Goal: Download file/media

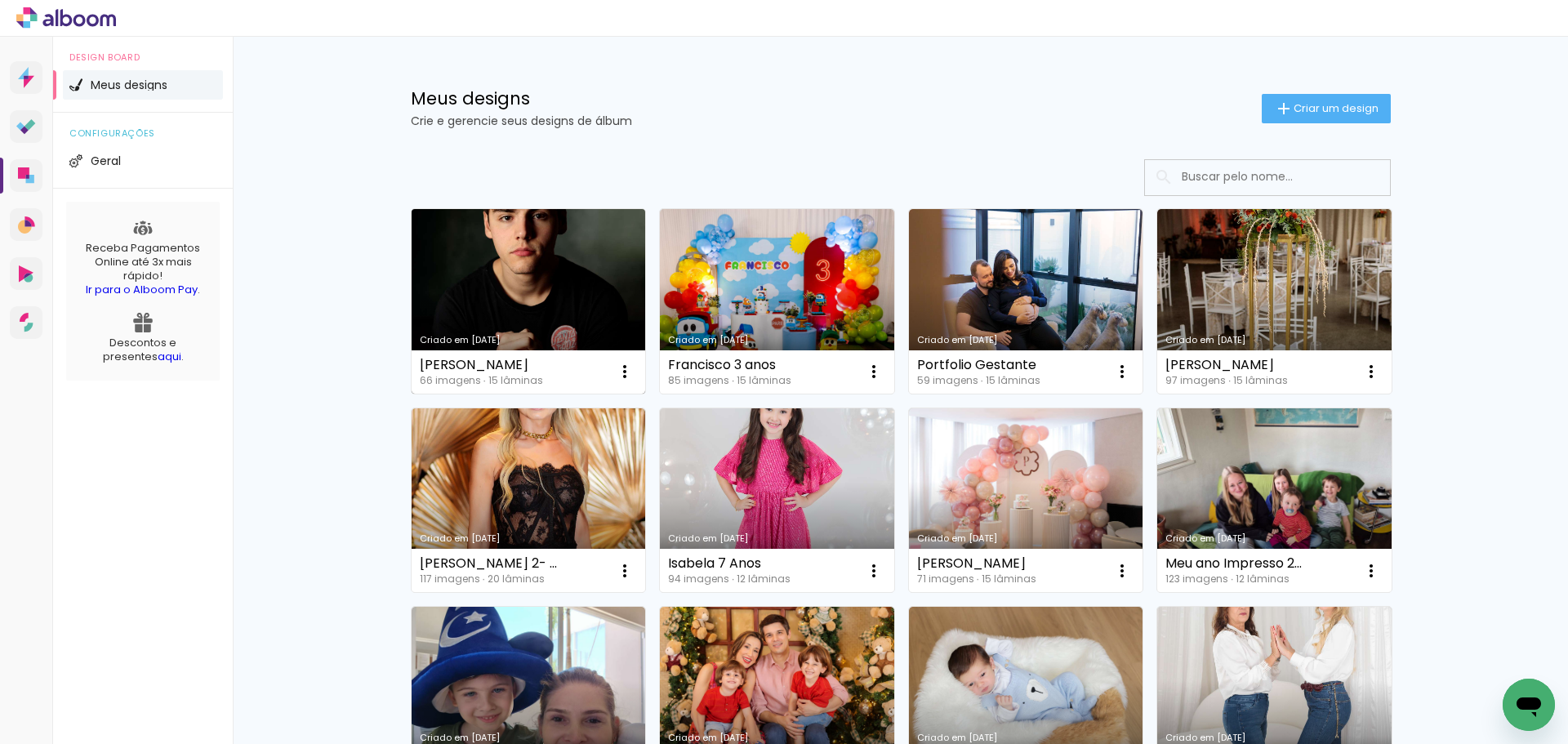
click at [461, 297] on link "Criado em [DATE]" at bounding box center [529, 301] width 234 height 185
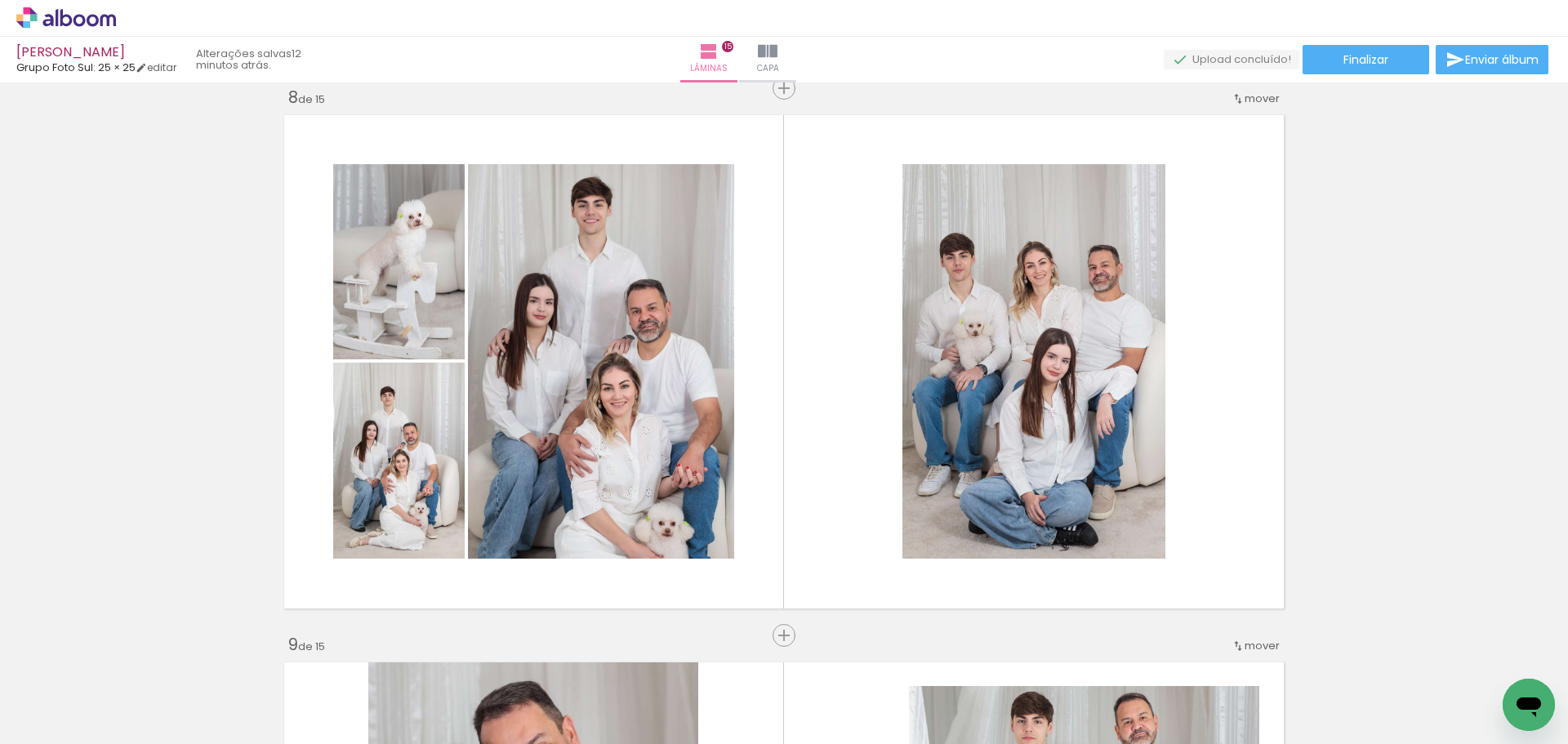
scroll to position [0, 4698]
click at [1348, 57] on span "Finalizar" at bounding box center [1365, 59] width 45 height 11
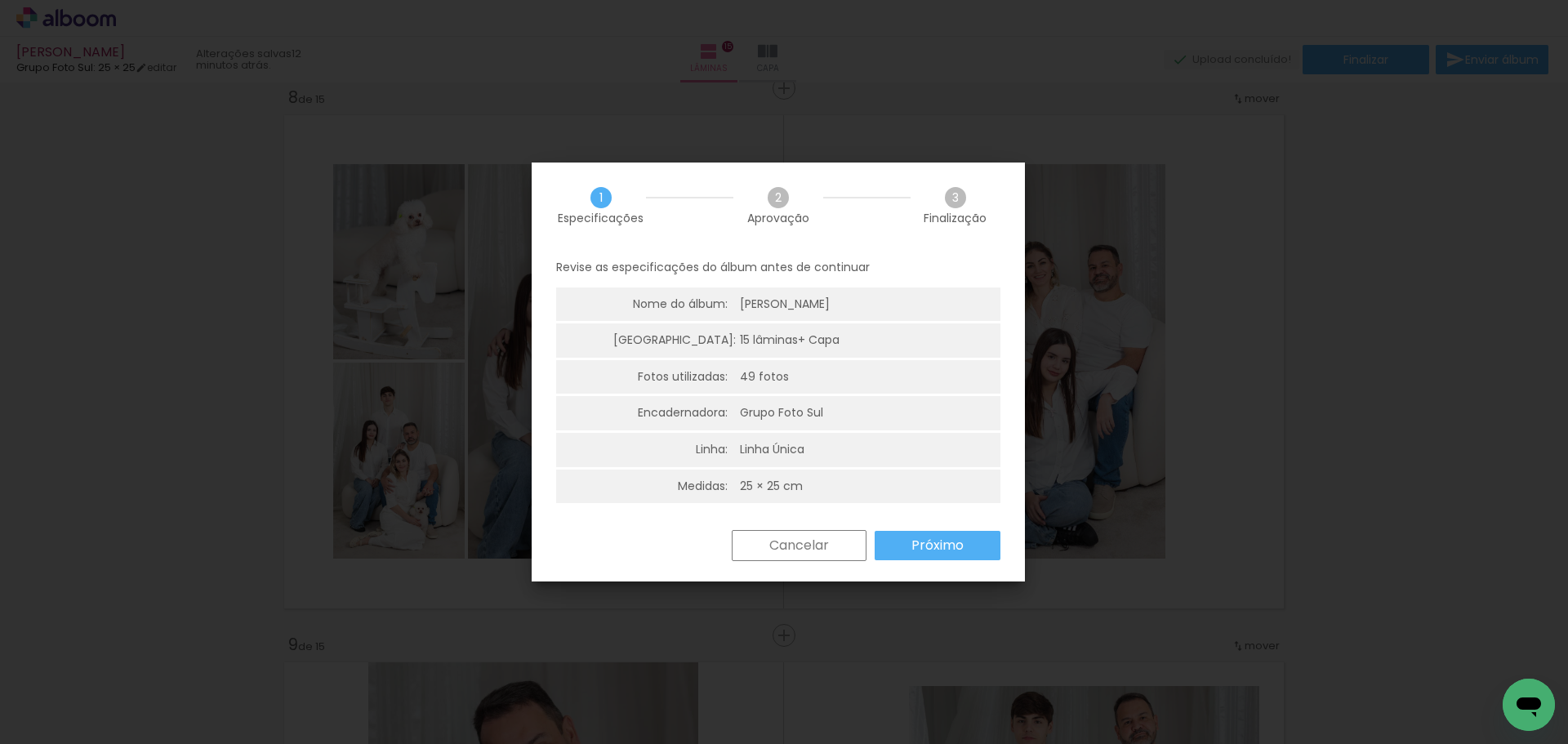
click at [965, 535] on paper-button "Próximo" at bounding box center [937, 545] width 125 height 29
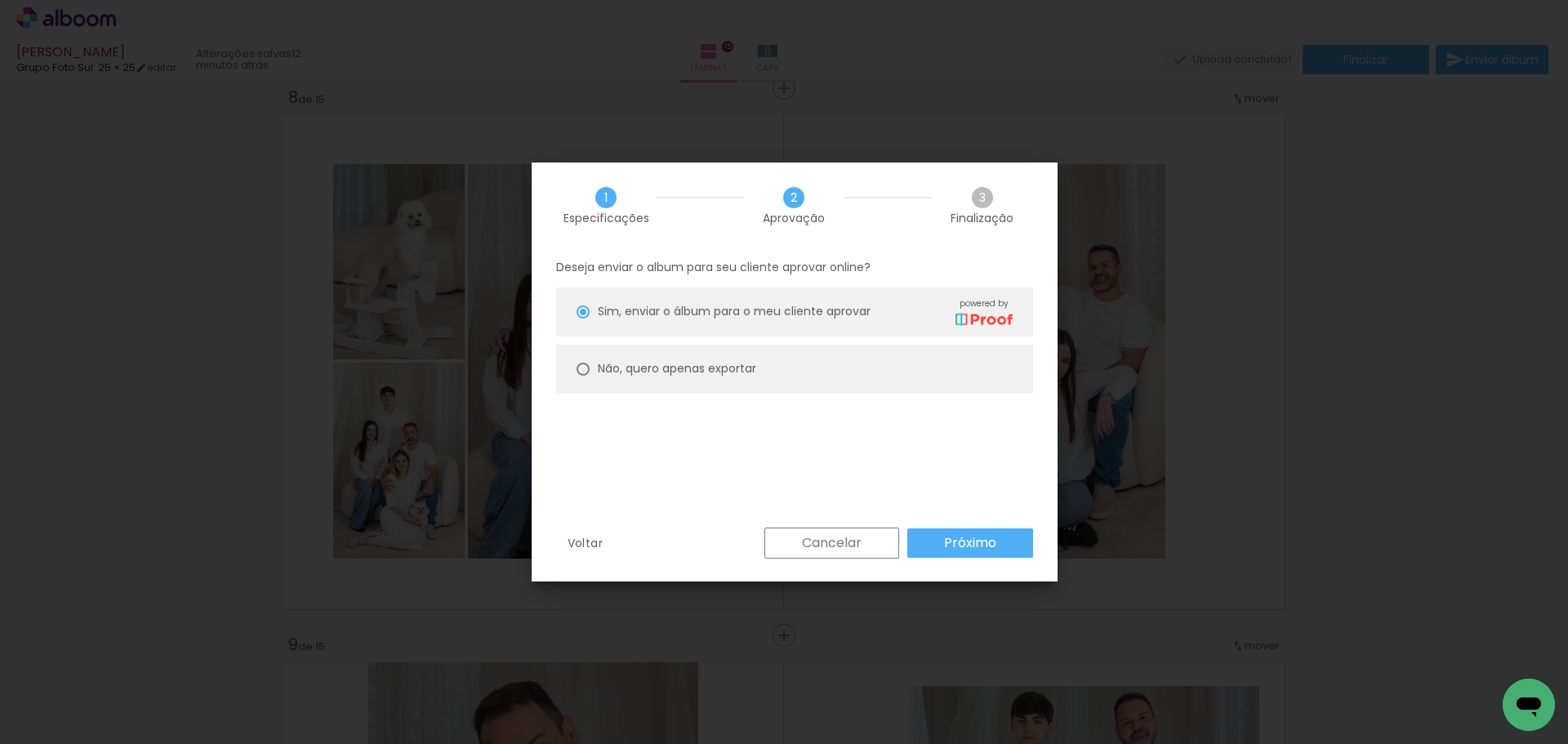
click at [782, 359] on paper-radio-button "Não, quero apenas exportar" at bounding box center [794, 370] width 477 height 49
type paper-radio-button "on"
click at [915, 538] on paper-button "Próximo" at bounding box center [970, 543] width 125 height 29
type input "Alta, 300 DPI"
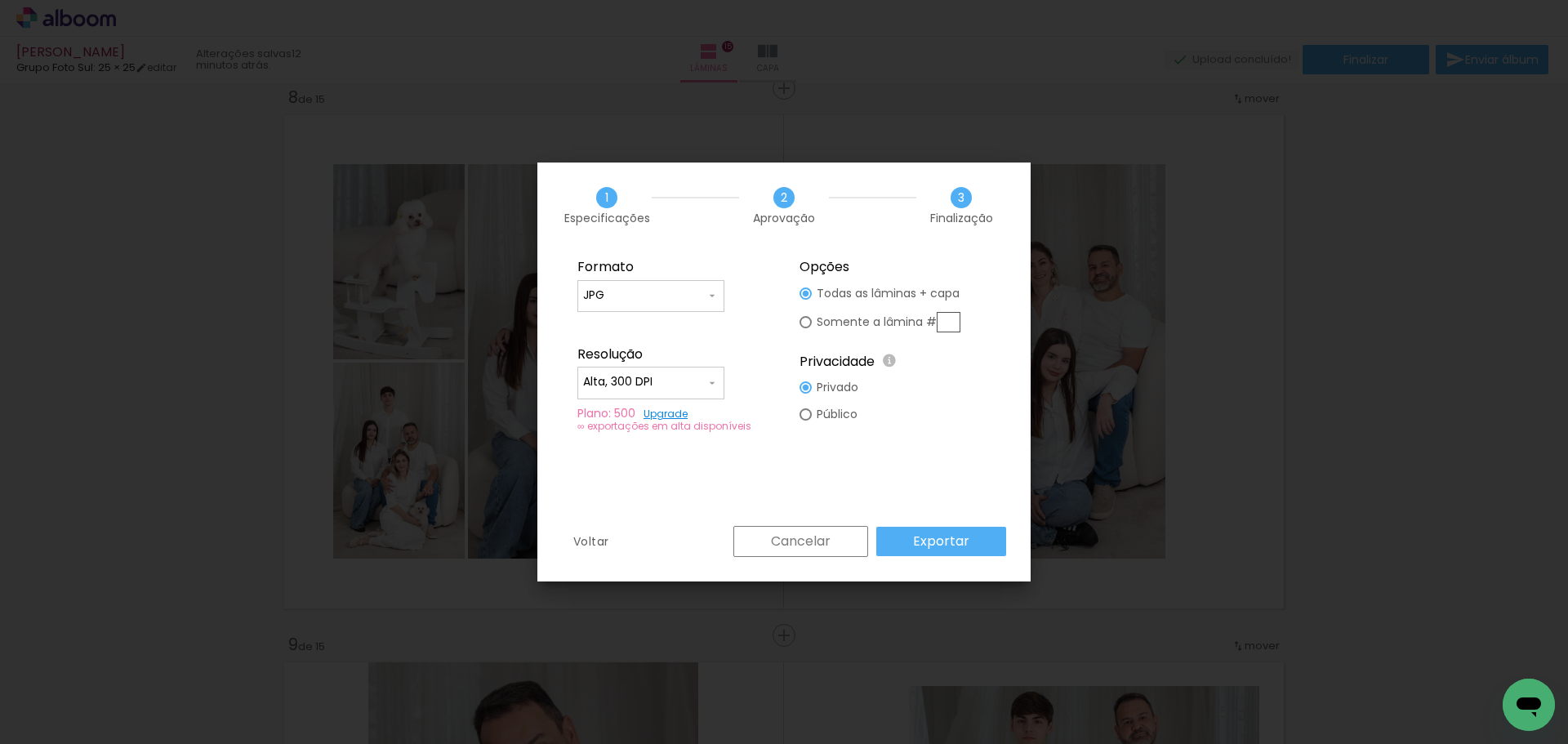
click at [0, 0] on slot "Exportar" at bounding box center [0, 0] width 0 height 0
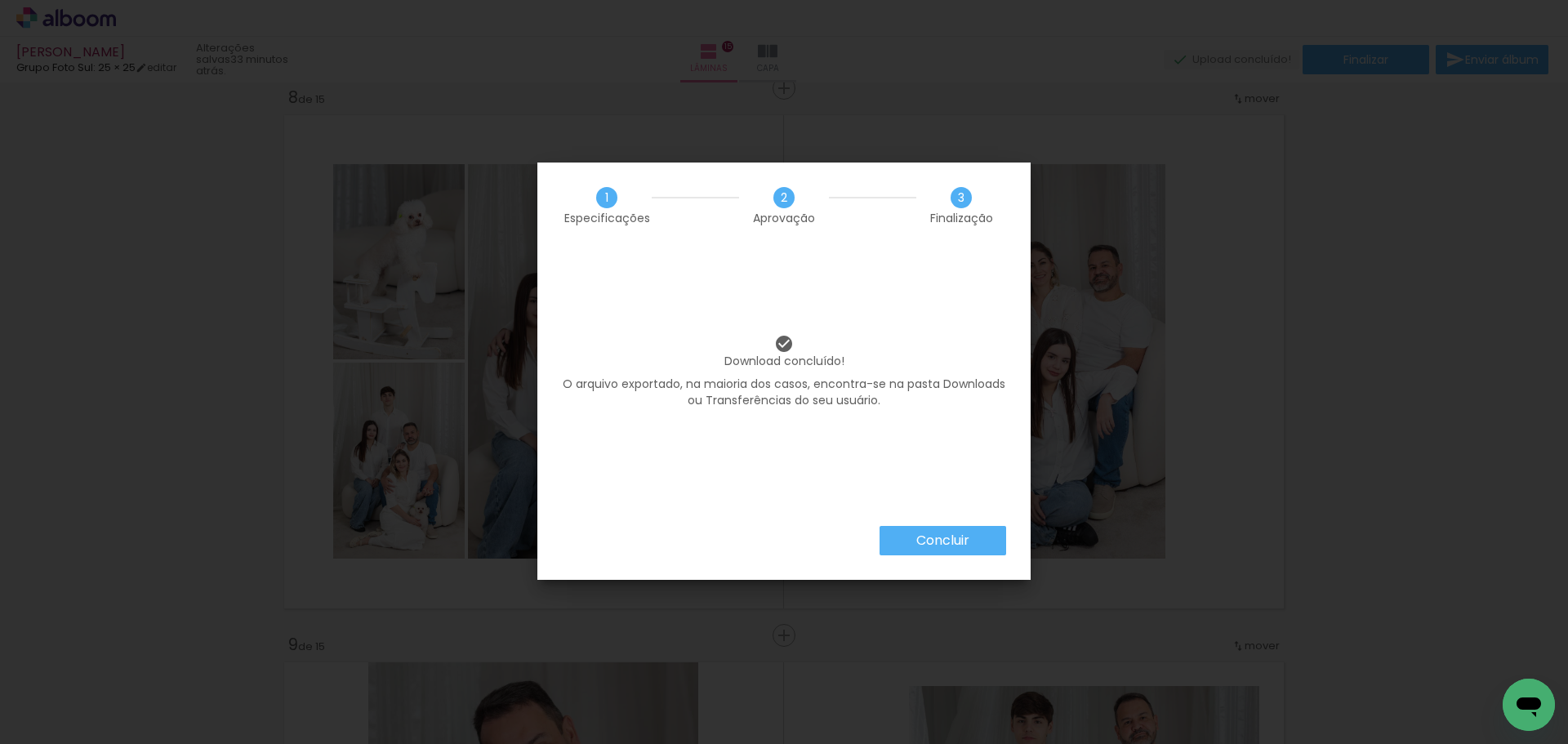
scroll to position [0, 4698]
click at [0, 0] on slot "Concluir" at bounding box center [0, 0] width 0 height 0
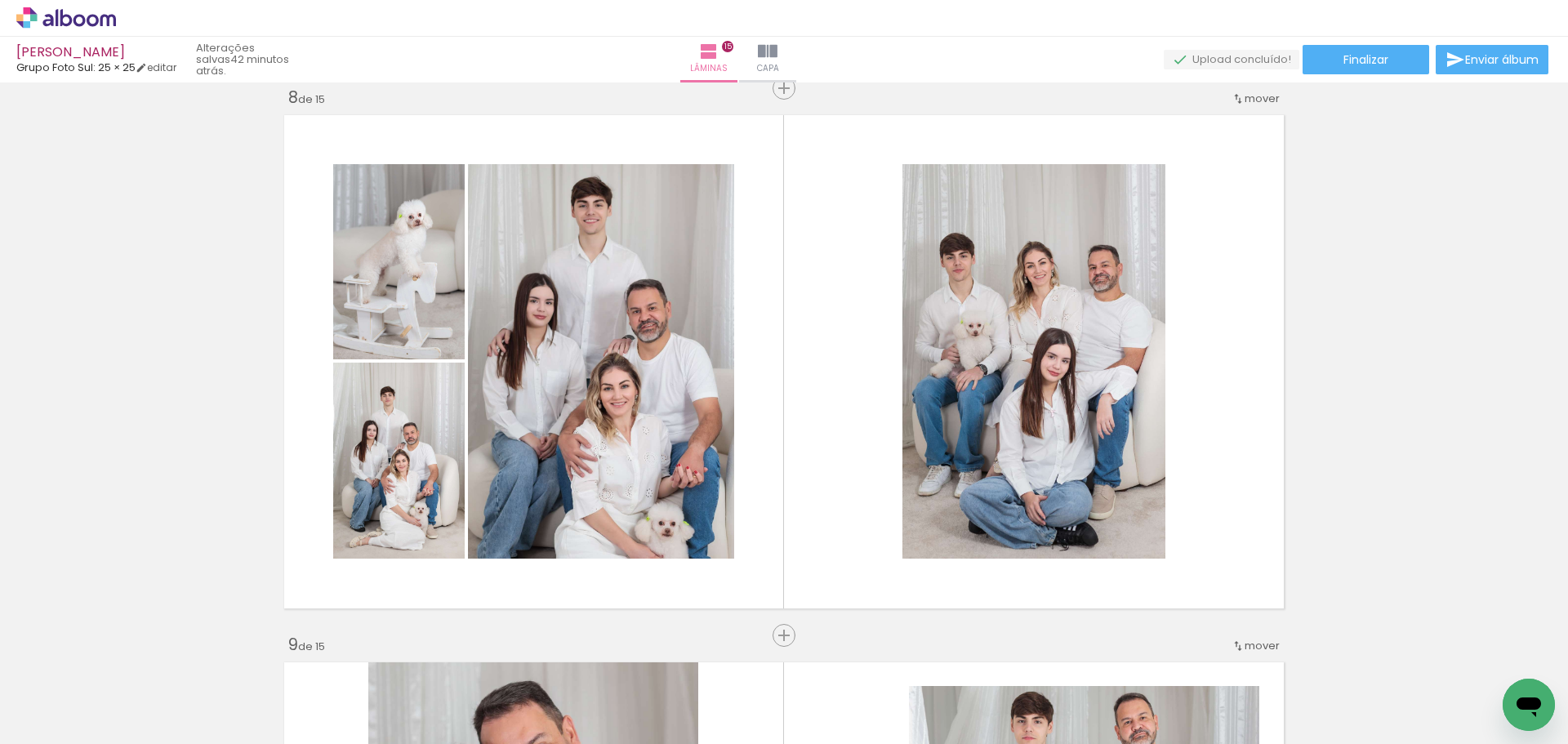
scroll to position [0, 4698]
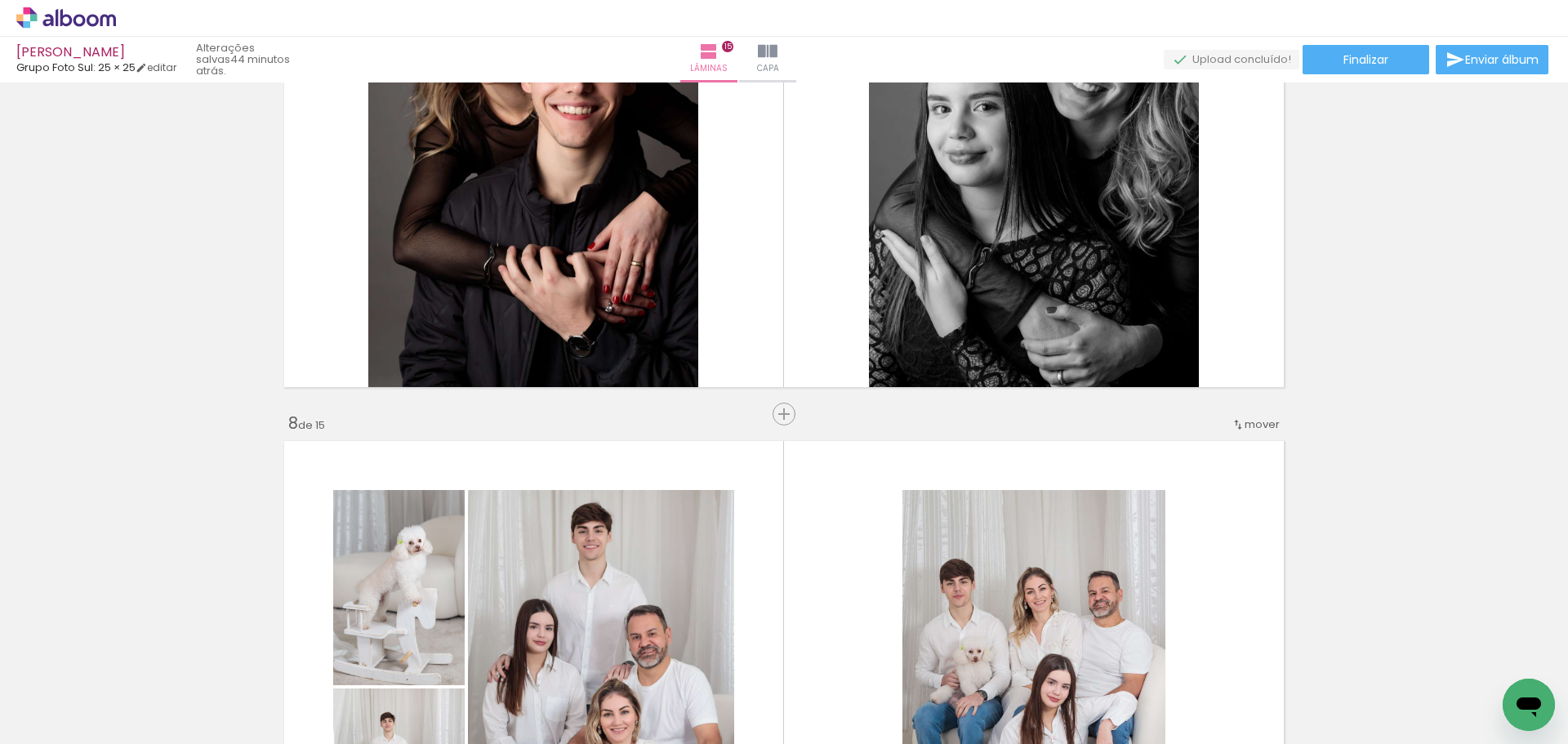
scroll to position [3525, 0]
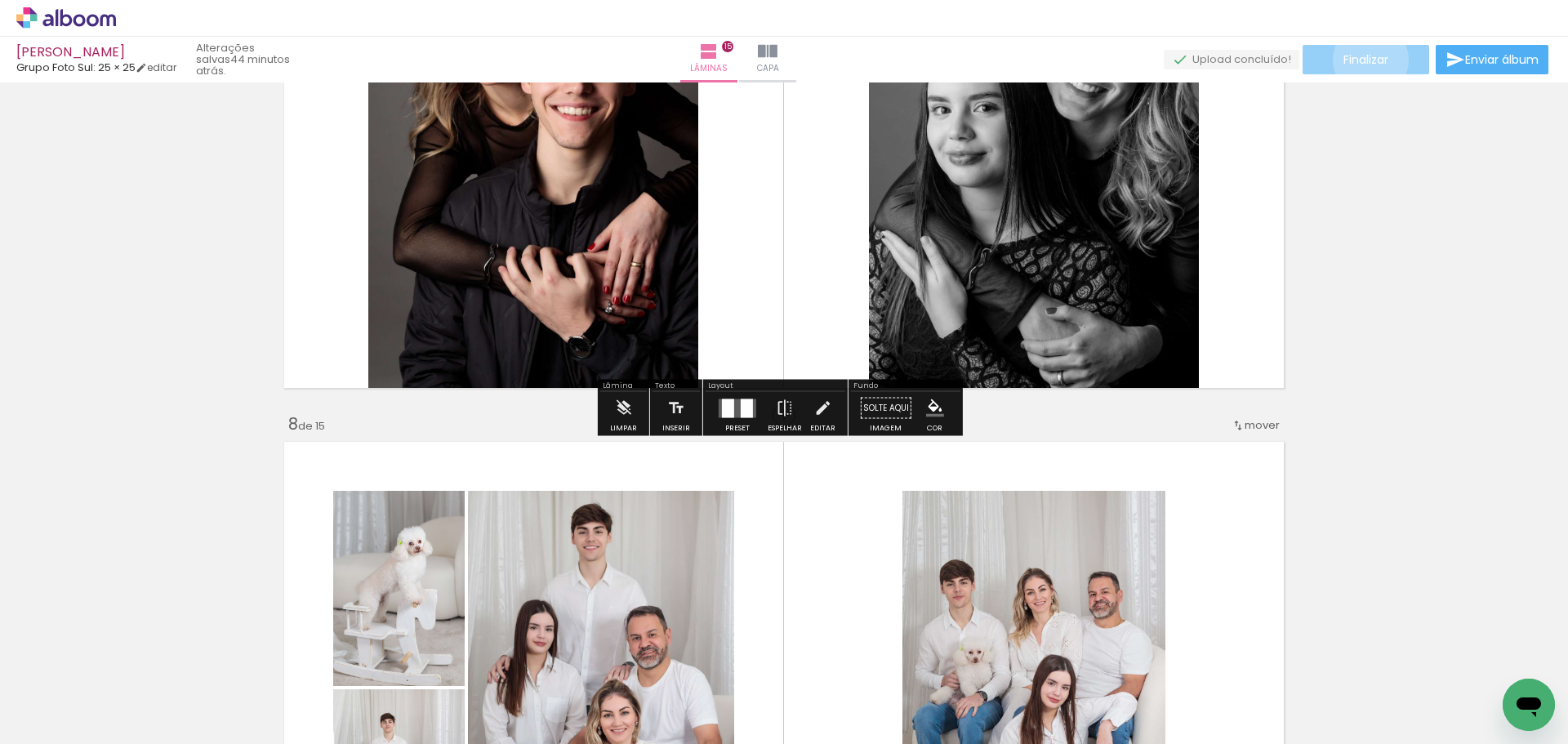
click at [1364, 59] on span "Finalizar" at bounding box center [1365, 59] width 45 height 11
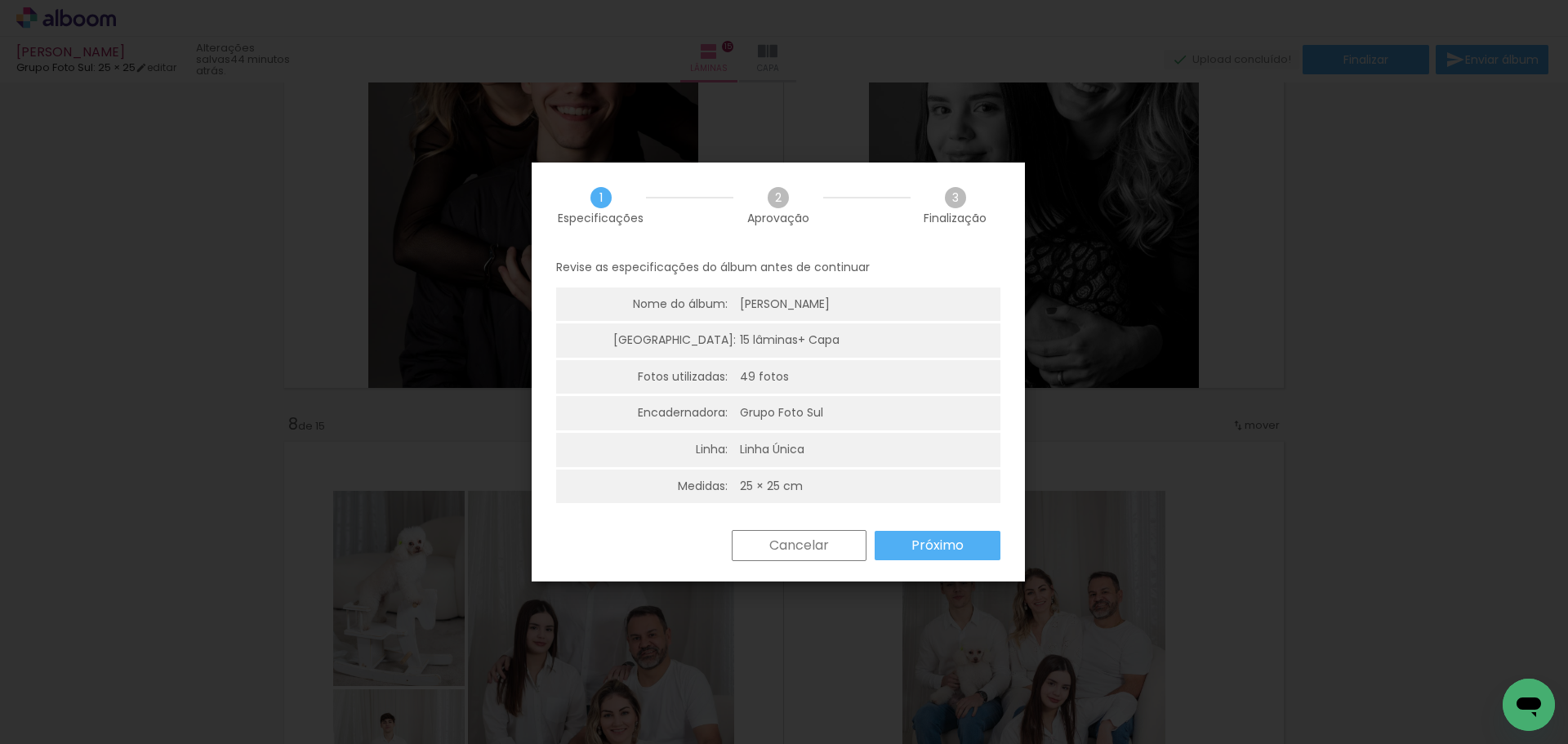
click at [0, 0] on slot "Próximo" at bounding box center [0, 0] width 0 height 0
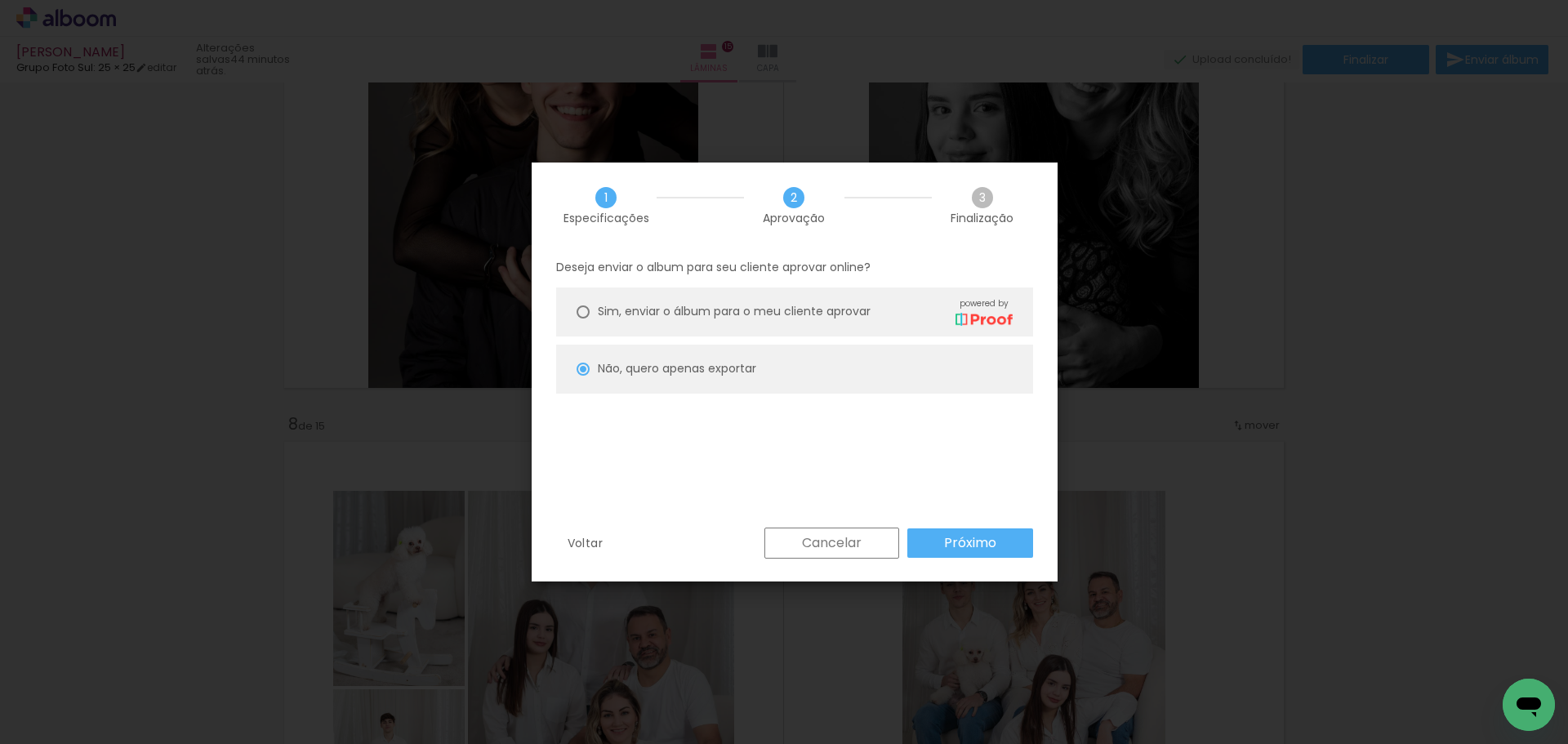
click at [0, 0] on slot "Próximo" at bounding box center [0, 0] width 0 height 0
type input "Alta, 300 DPI"
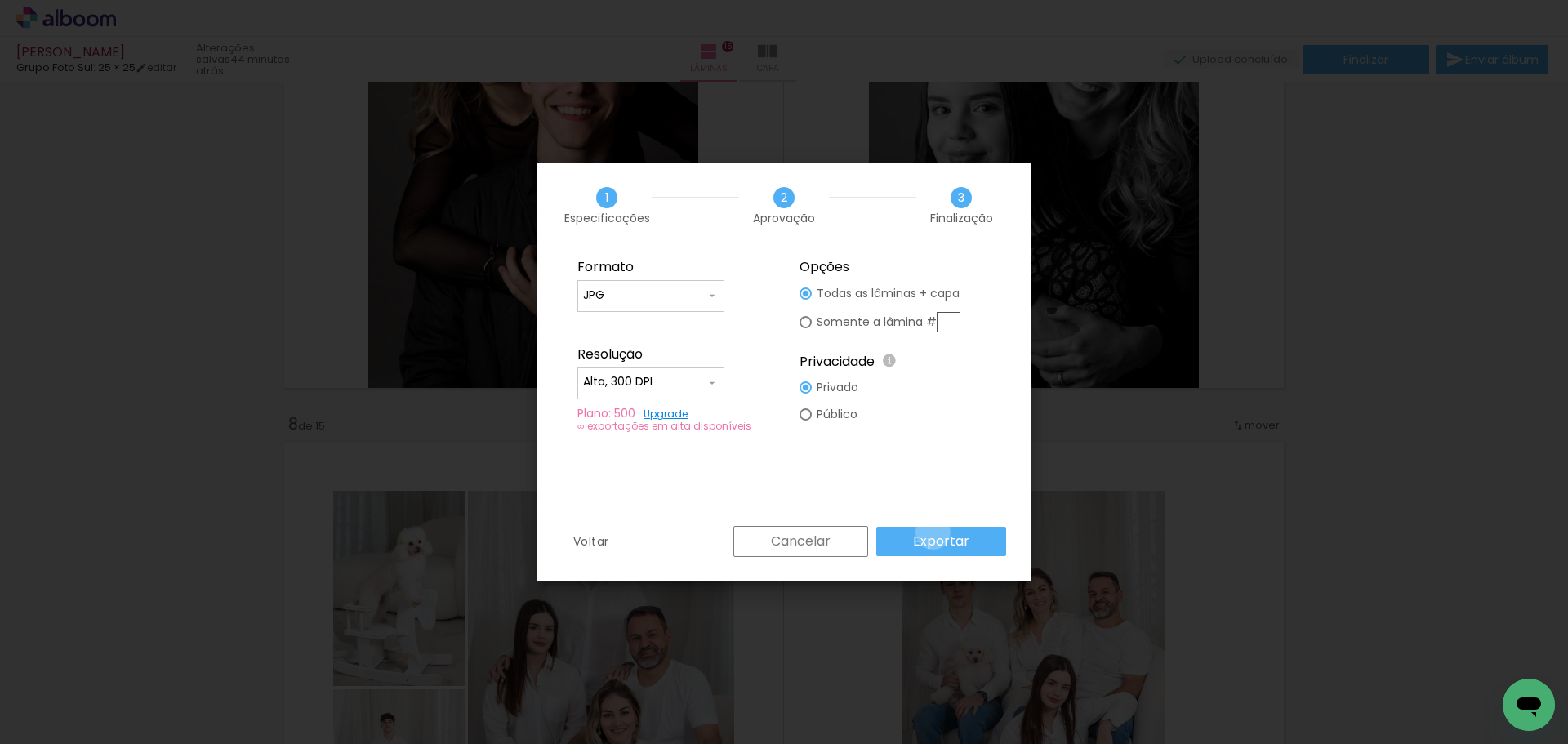
click at [0, 0] on slot "Exportar" at bounding box center [0, 0] width 0 height 0
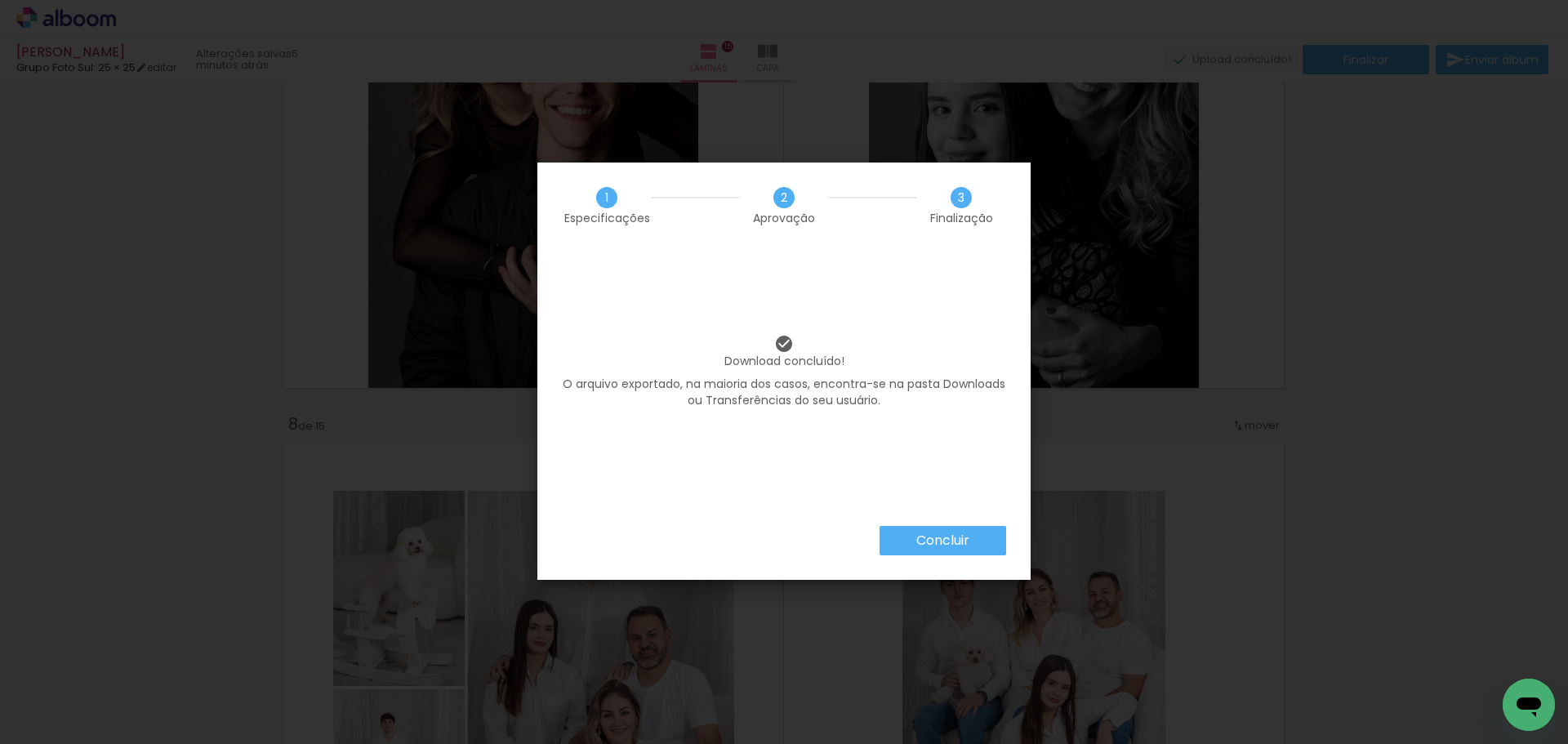
scroll to position [0, 4698]
click at [951, 550] on paper-button "Concluir" at bounding box center [942, 541] width 126 height 29
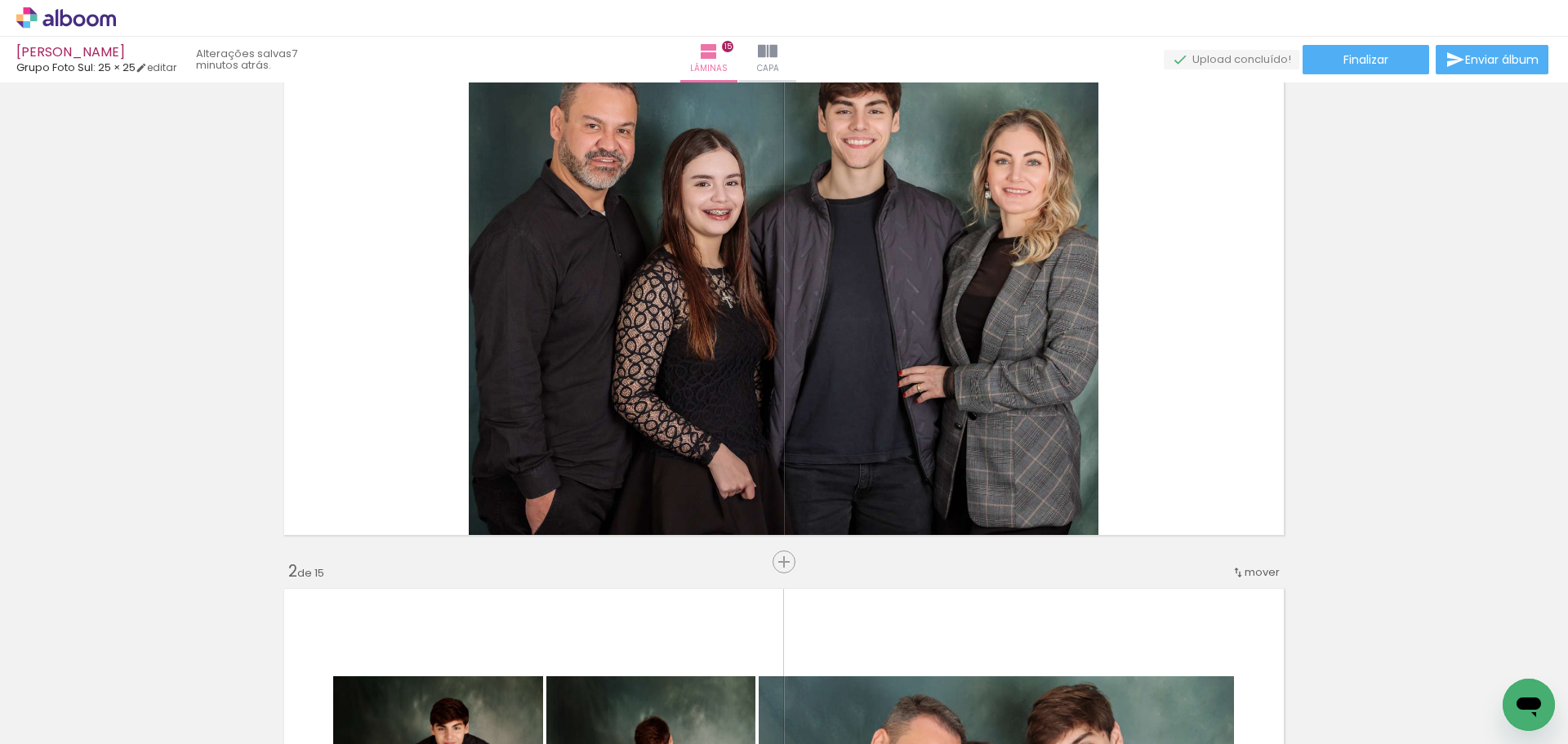
scroll to position [0, 0]
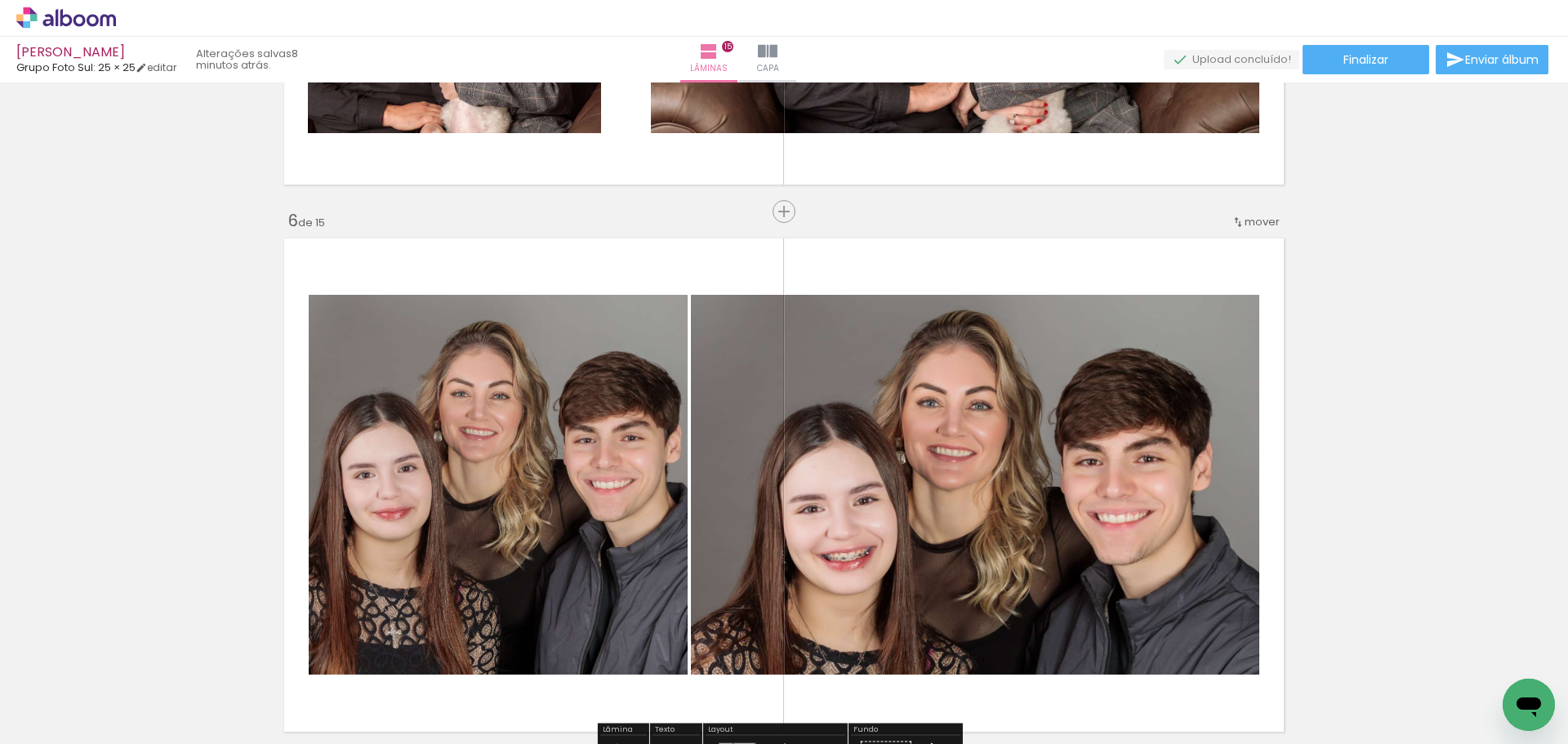
scroll to position [2777, 0]
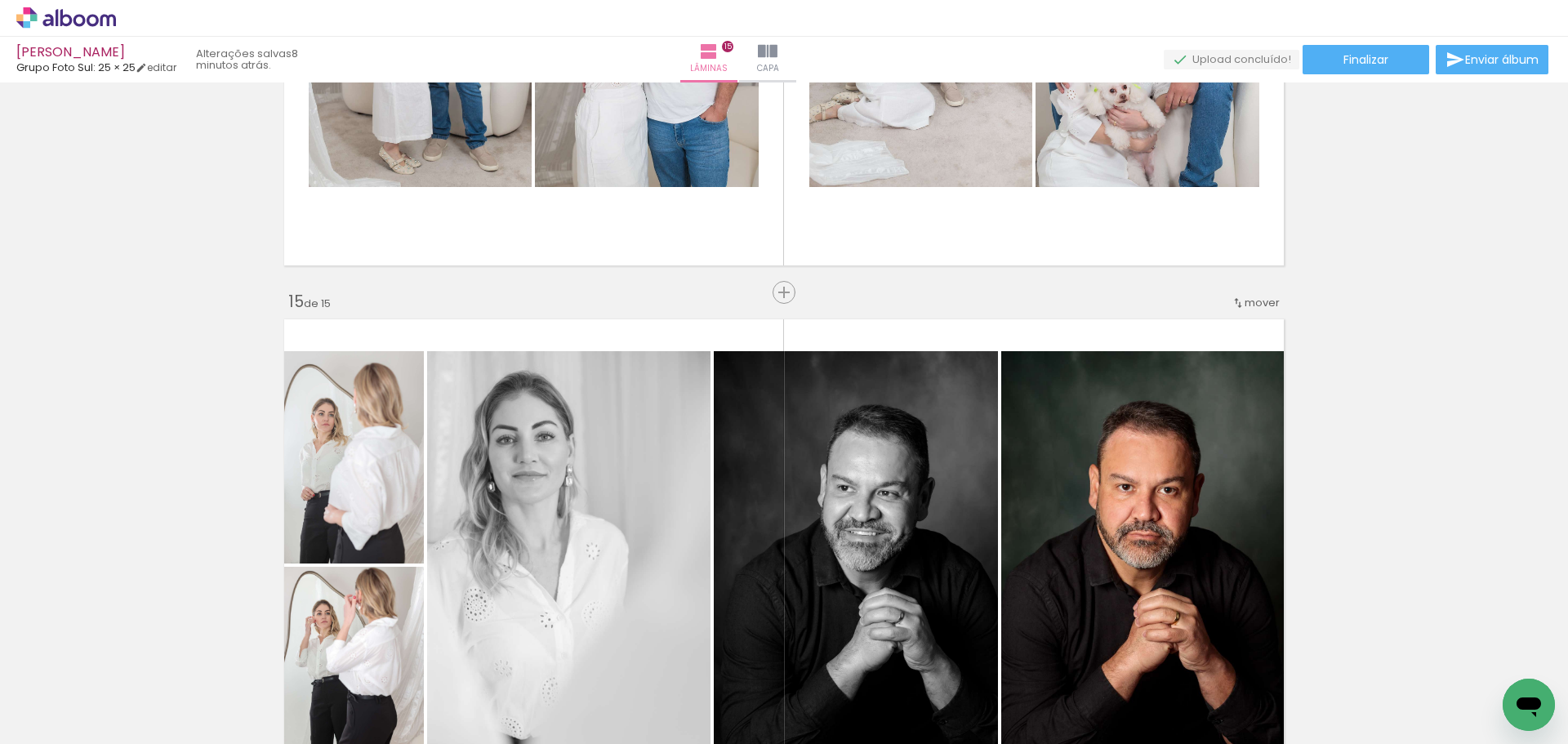
scroll to position [7433, 0]
